Goal: Navigation & Orientation: Find specific page/section

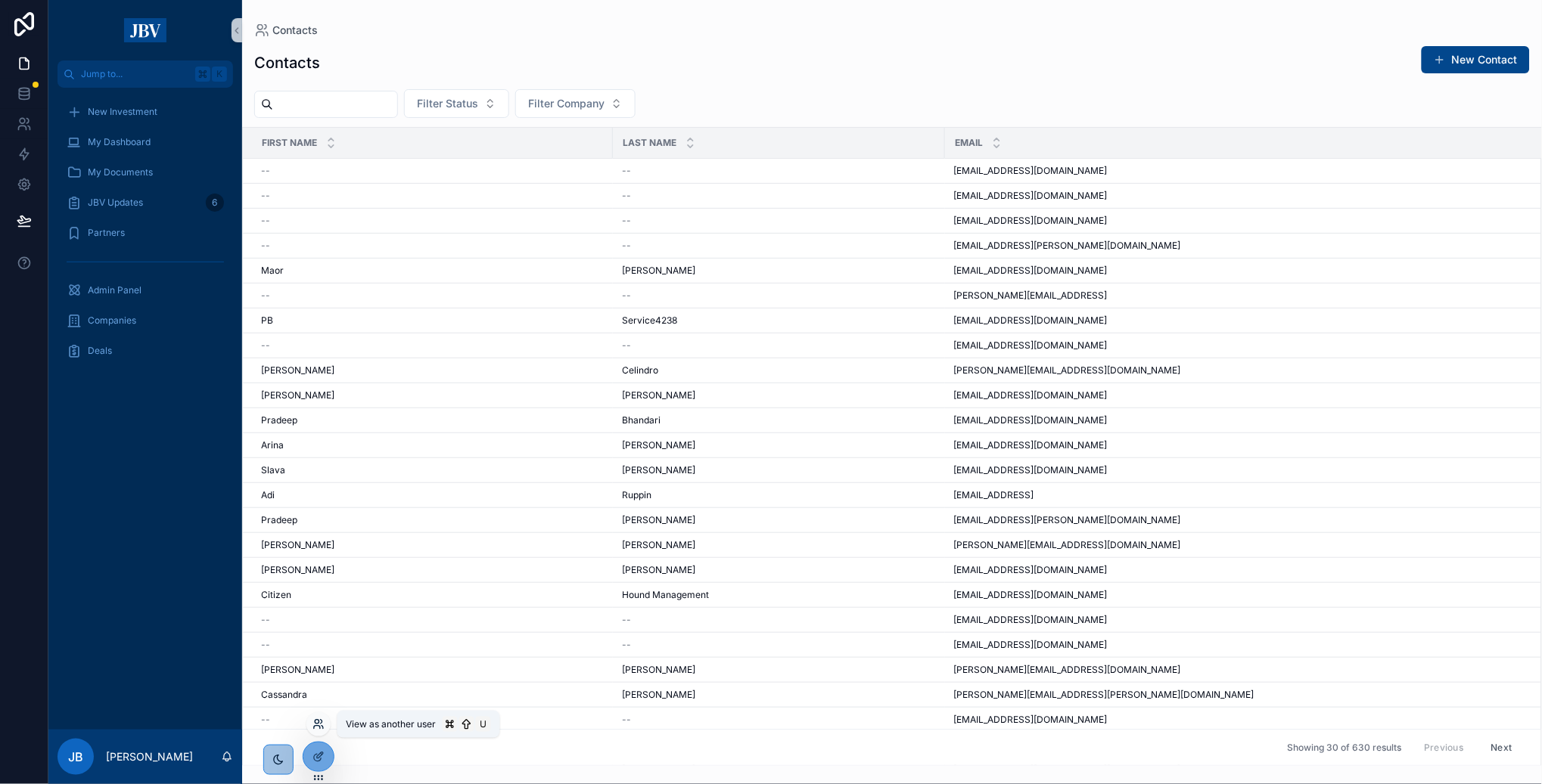
click at [318, 724] on icon at bounding box center [319, 724] width 12 height 12
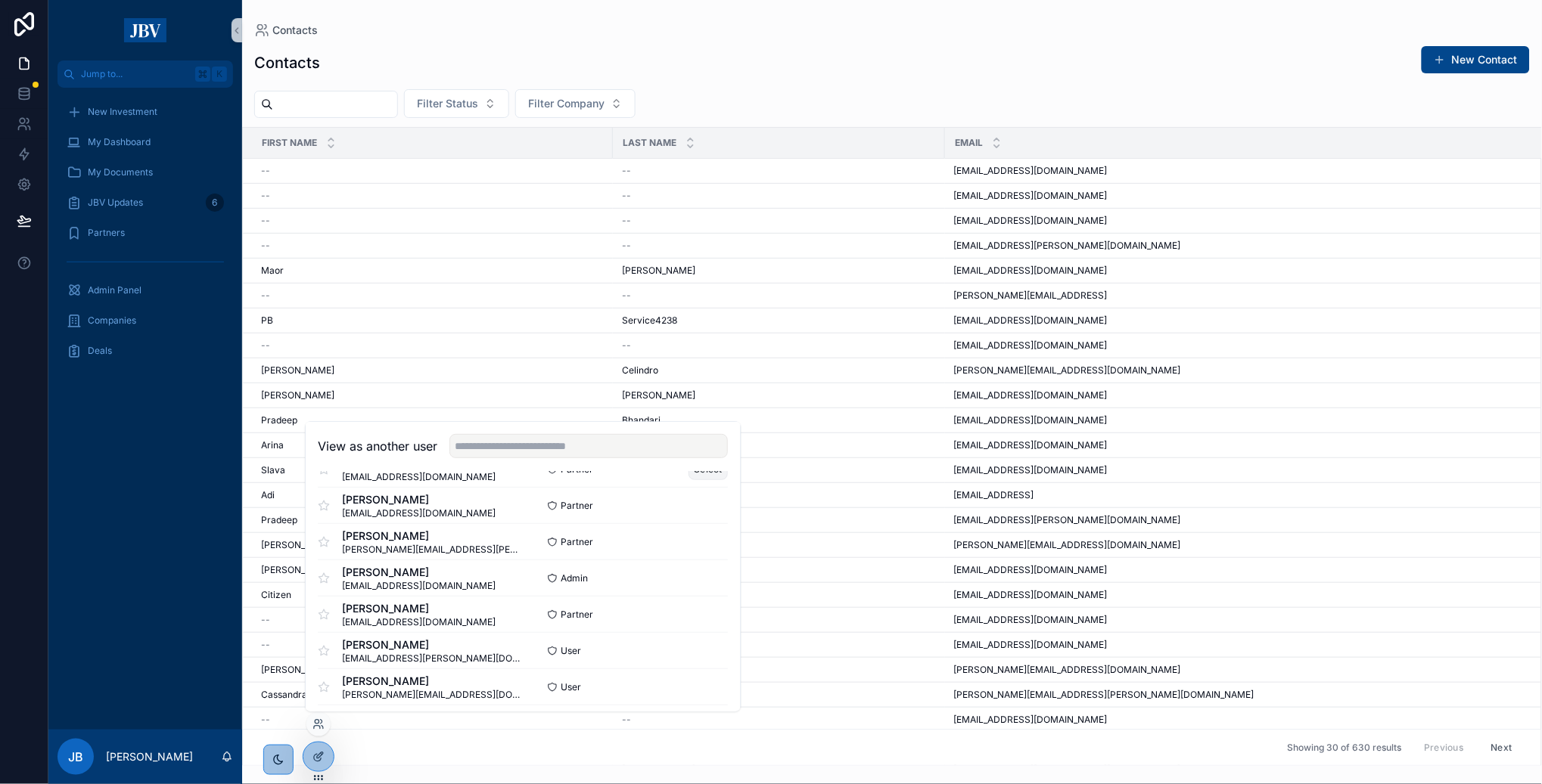
scroll to position [413, 0]
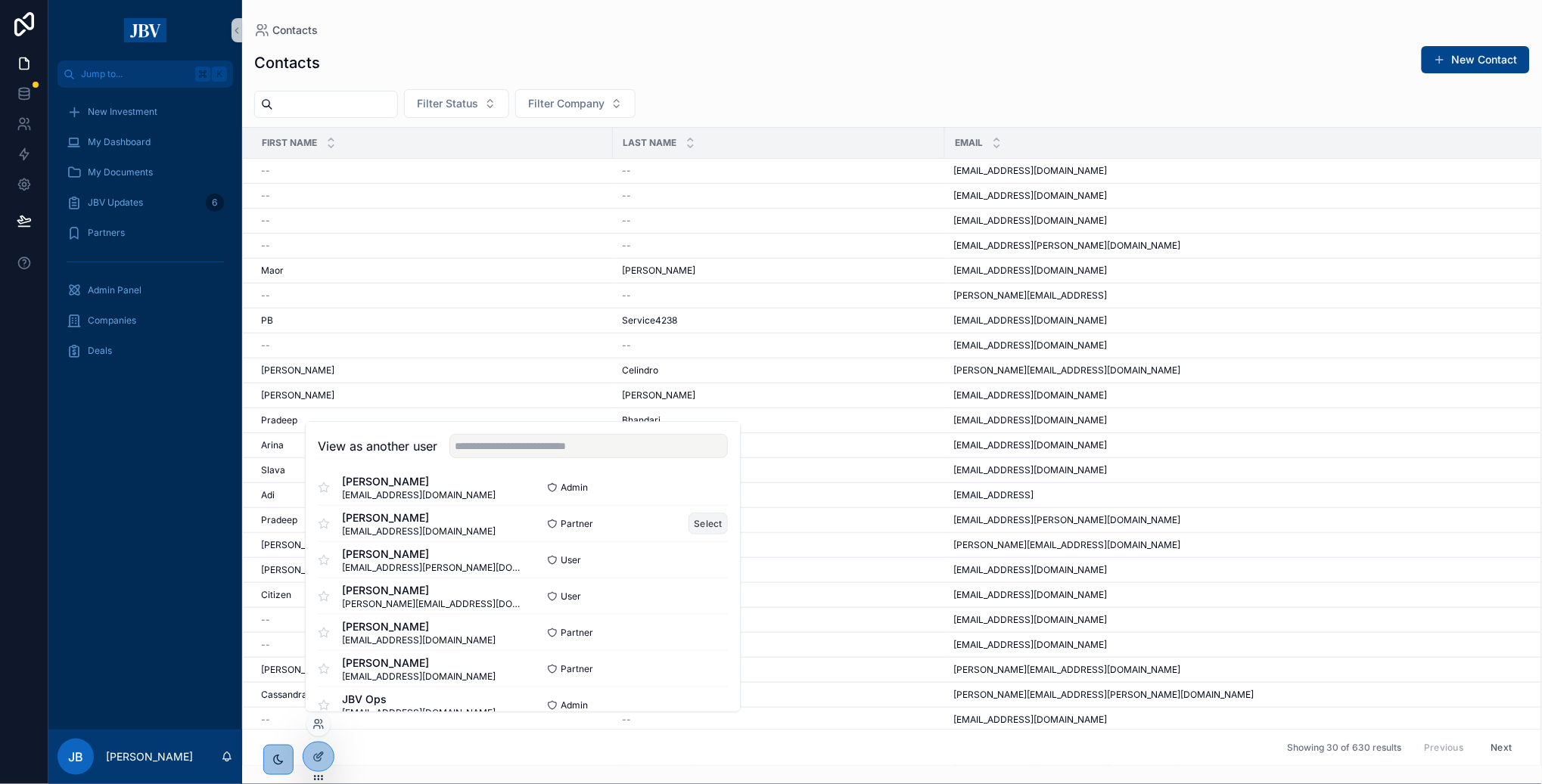
click at [705, 526] on button "Select" at bounding box center [709, 524] width 39 height 22
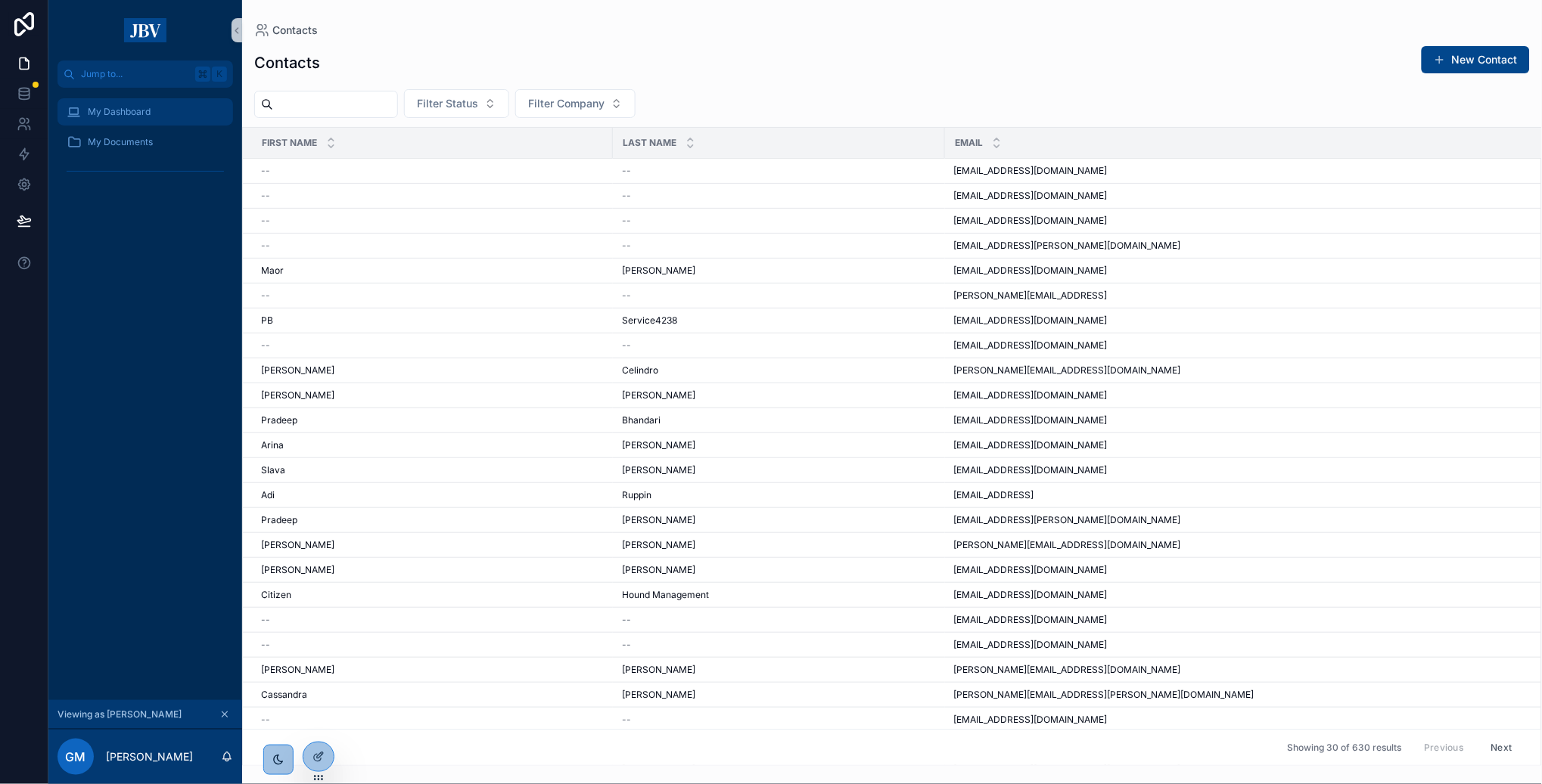
click at [97, 108] on span "My Dashboard" at bounding box center [120, 112] width 63 height 12
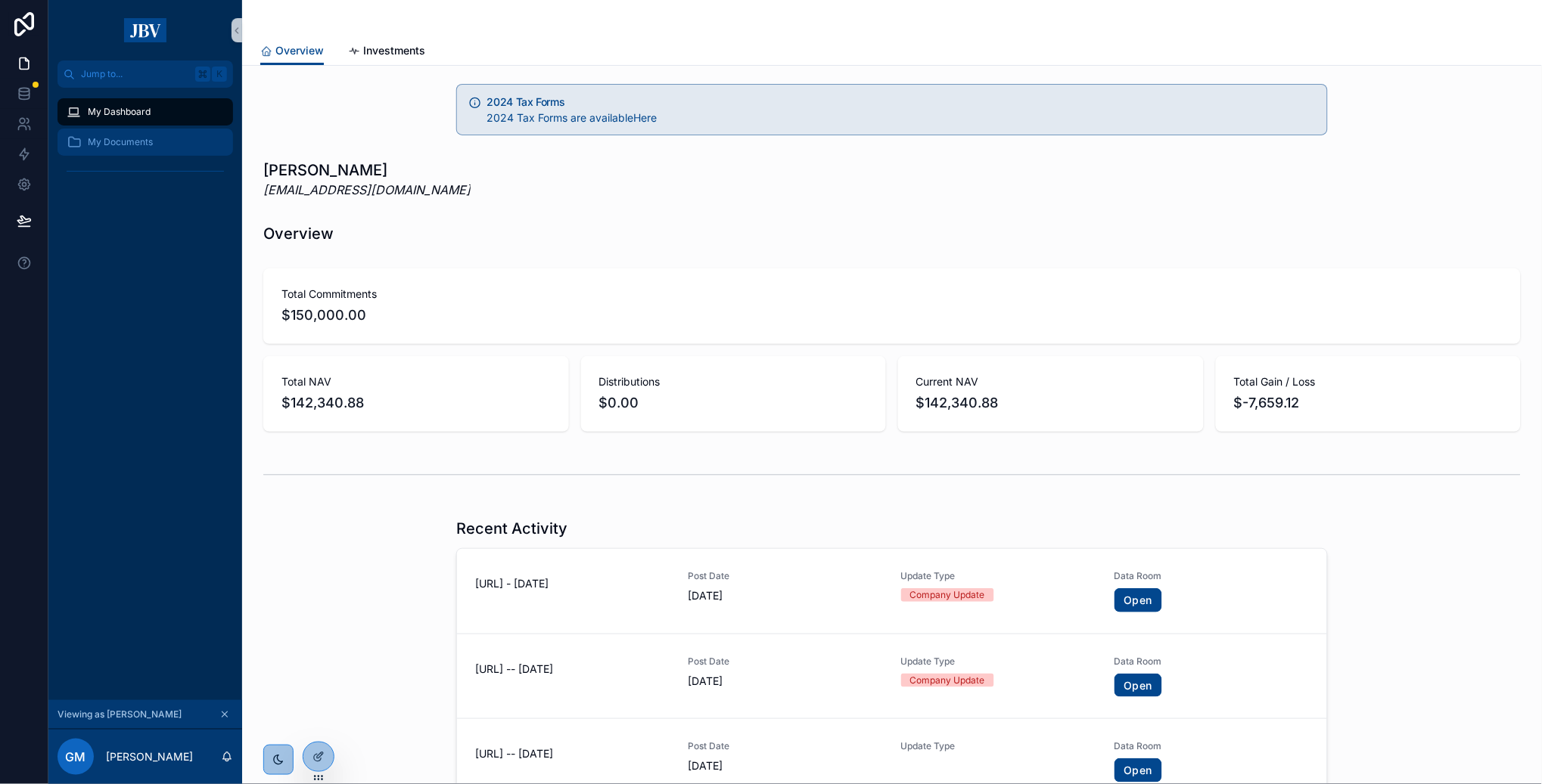
click at [97, 138] on span "My Documents" at bounding box center [120, 142] width 65 height 12
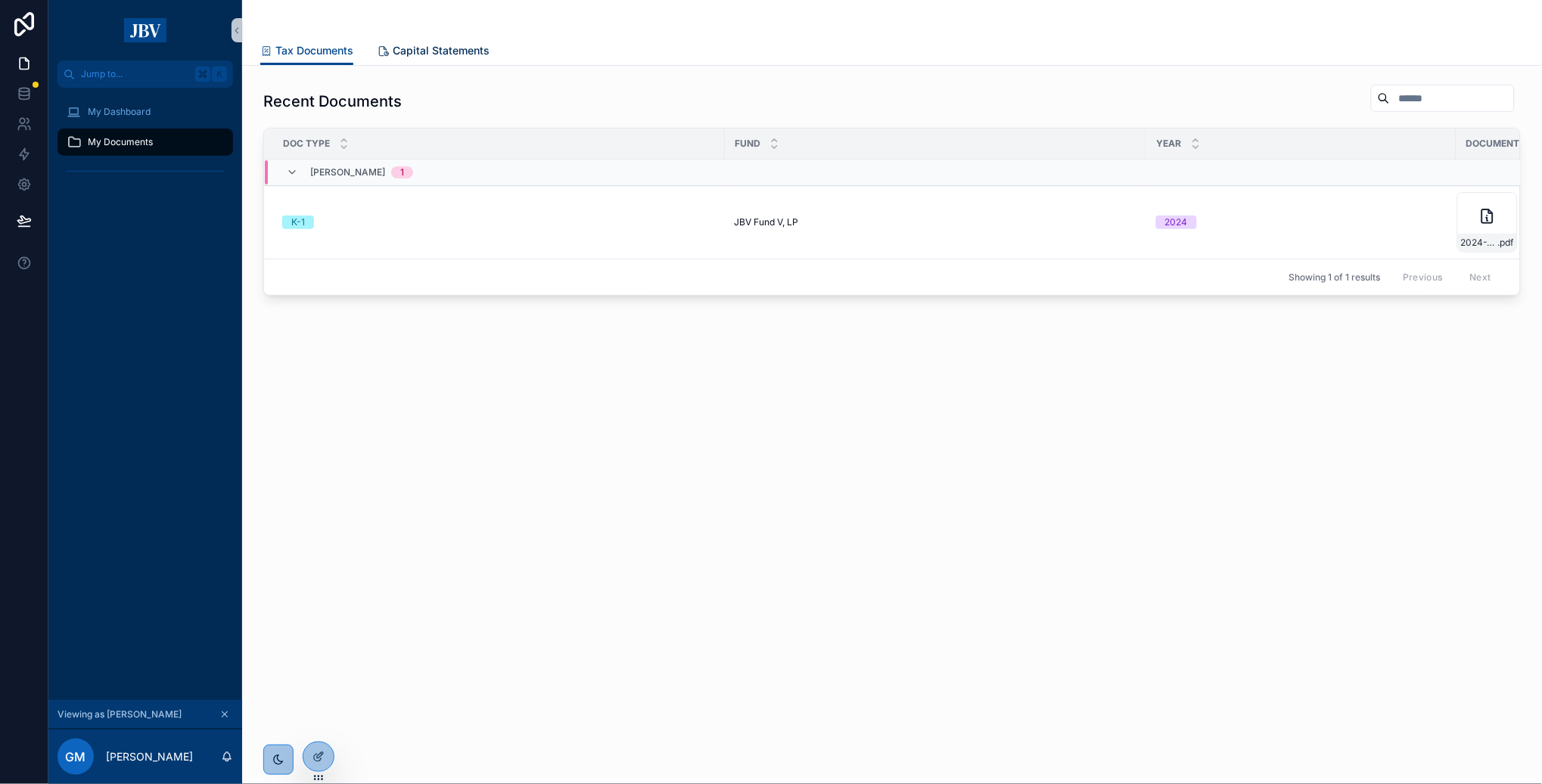
click at [424, 52] on span "Capital Statements" at bounding box center [441, 50] width 97 height 15
